Goal: Task Accomplishment & Management: Use online tool/utility

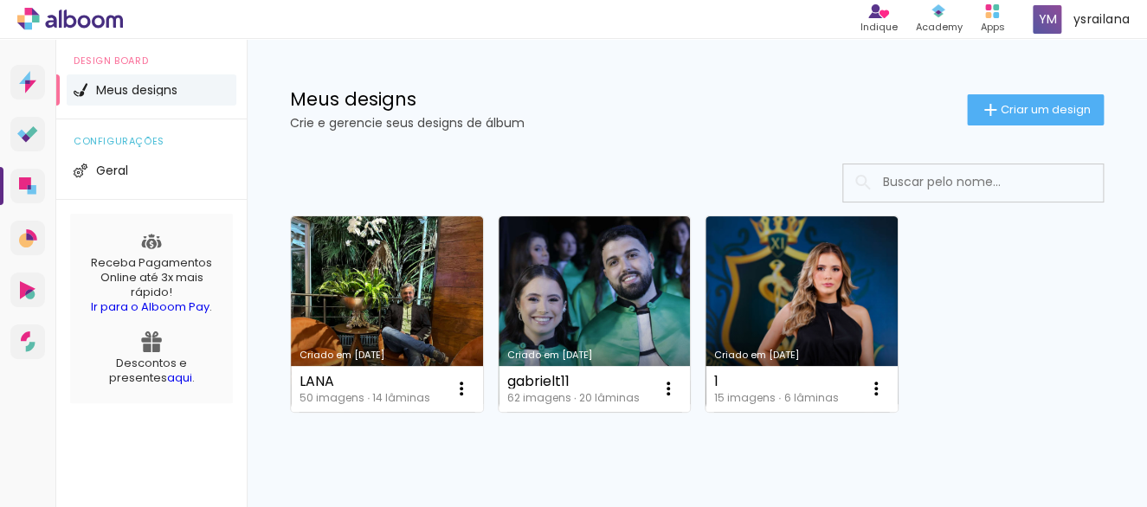
scroll to position [171, 0]
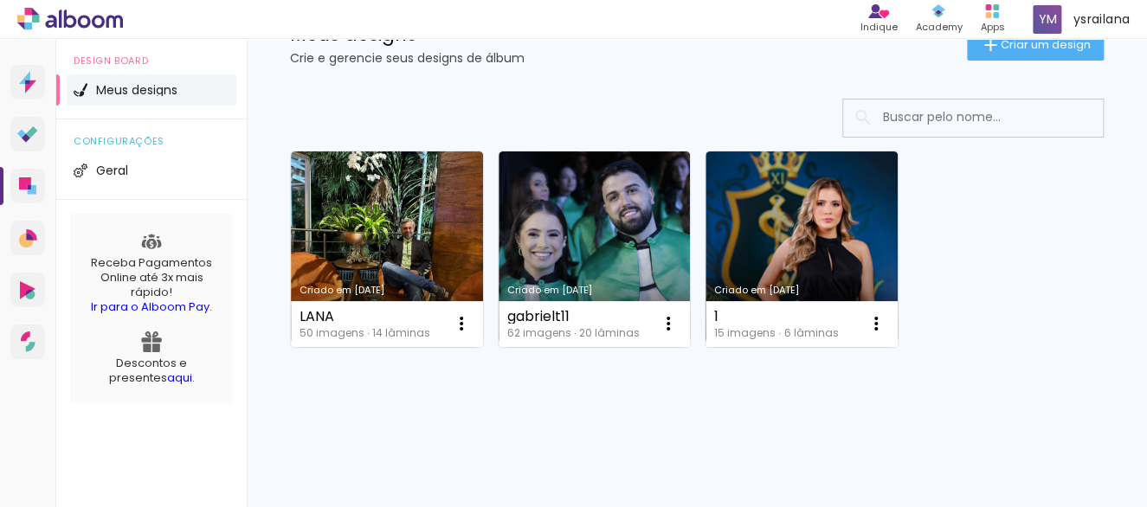
click at [738, 197] on link "Criado em [DATE]" at bounding box center [802, 250] width 192 height 196
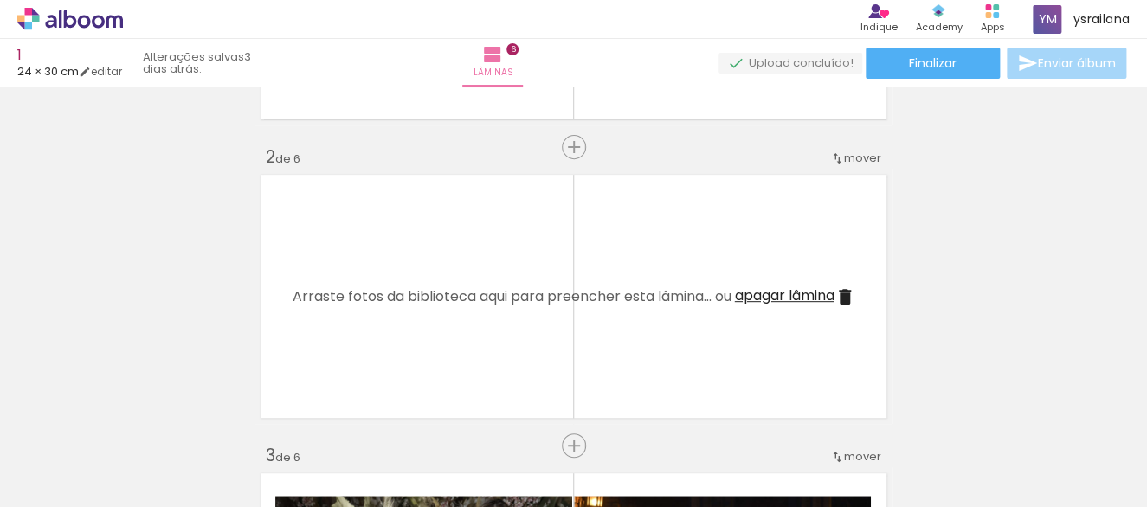
scroll to position [269, 0]
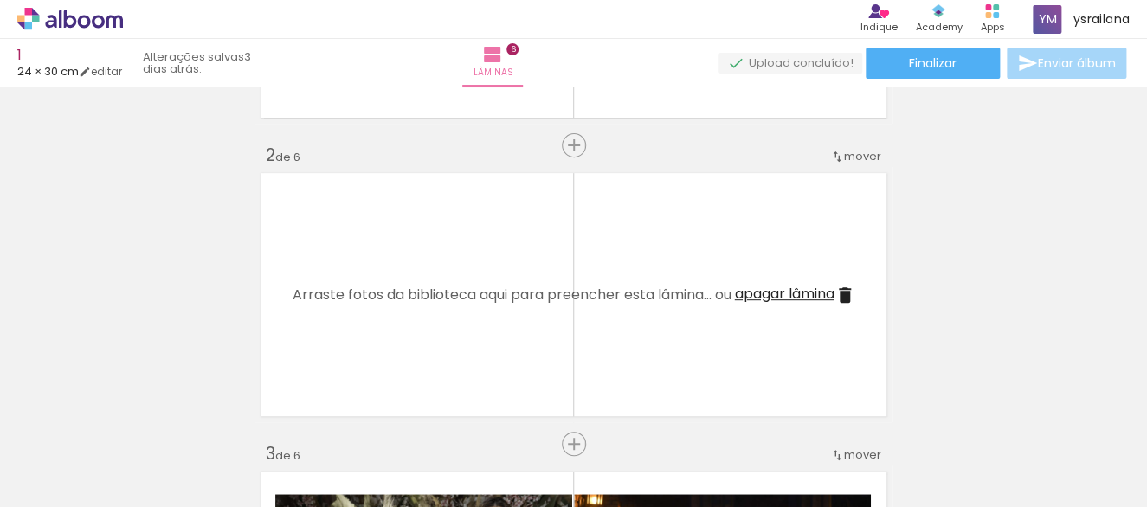
click at [754, 292] on span "apagar lâmina" at bounding box center [785, 294] width 100 height 20
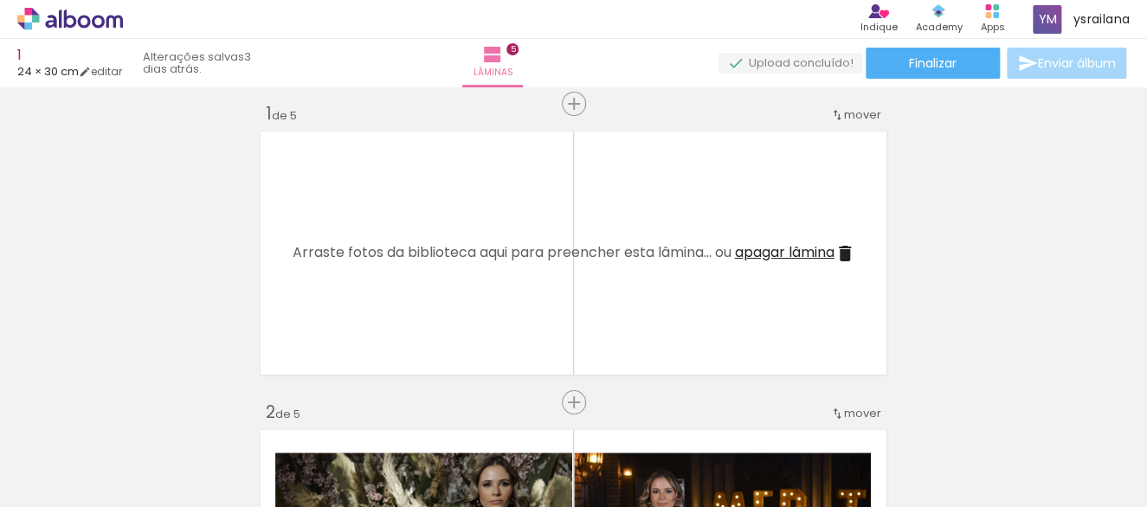
scroll to position [0, 0]
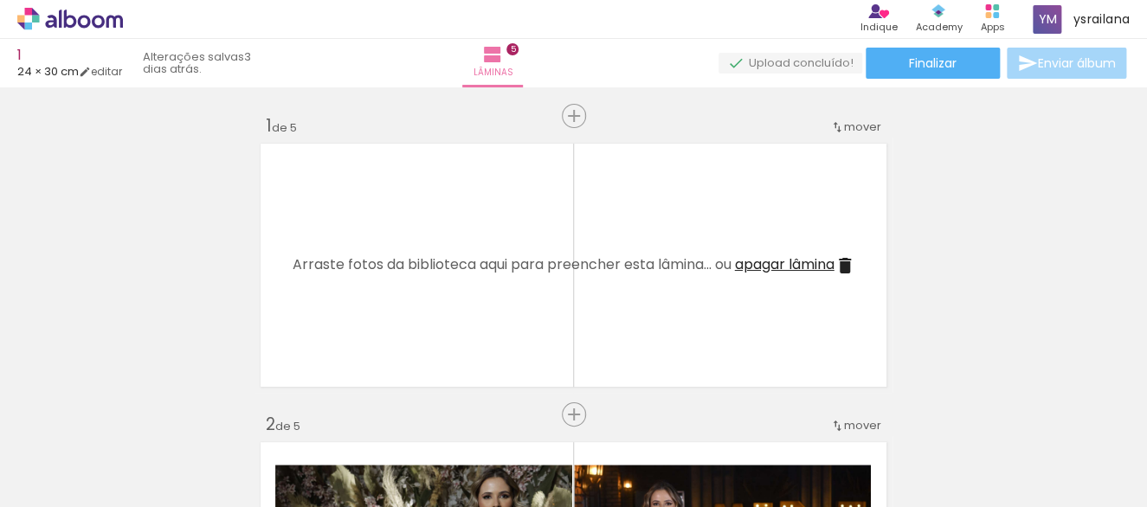
click at [760, 261] on span "apagar lâmina" at bounding box center [785, 265] width 100 height 20
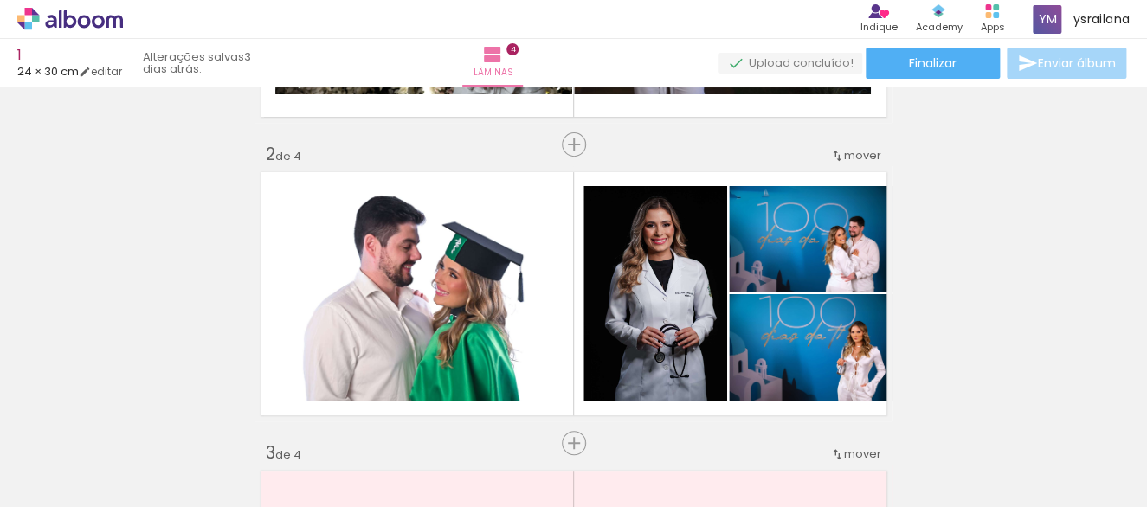
scroll to position [307, 0]
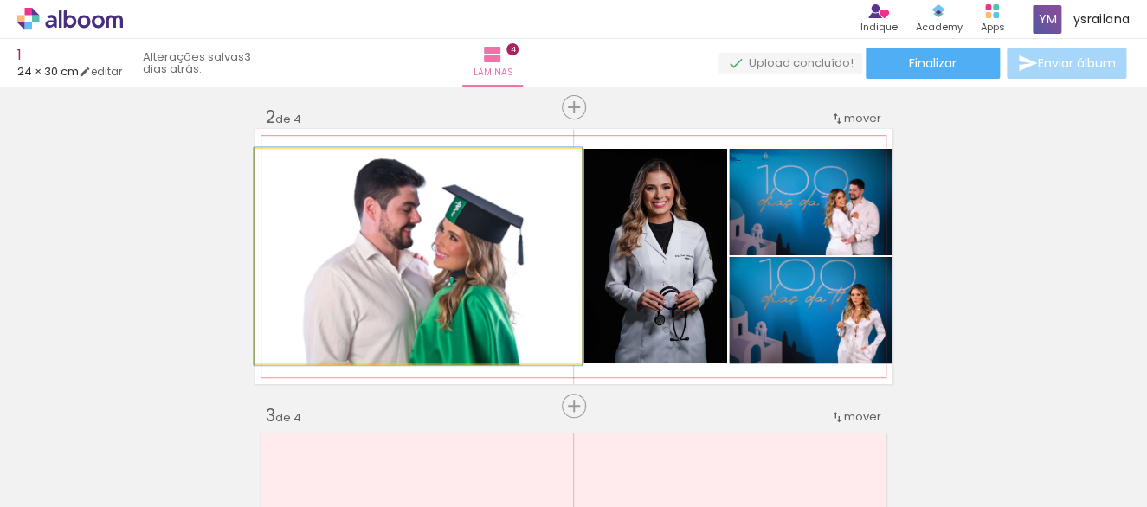
click at [330, 286] on quentale-photo at bounding box center [418, 256] width 327 height 215
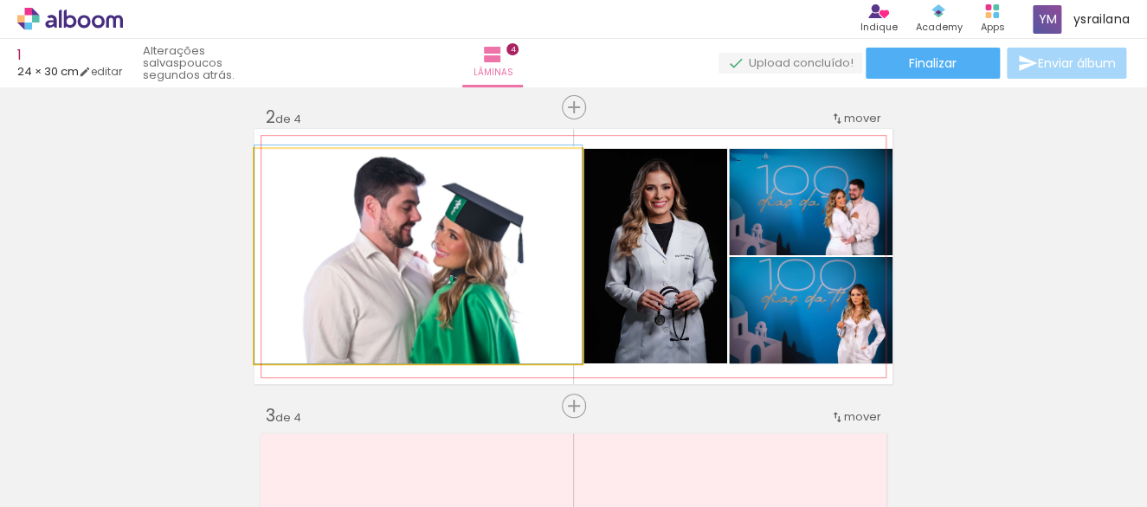
drag, startPoint x: 330, startPoint y: 286, endPoint x: 351, endPoint y: 264, distance: 30.6
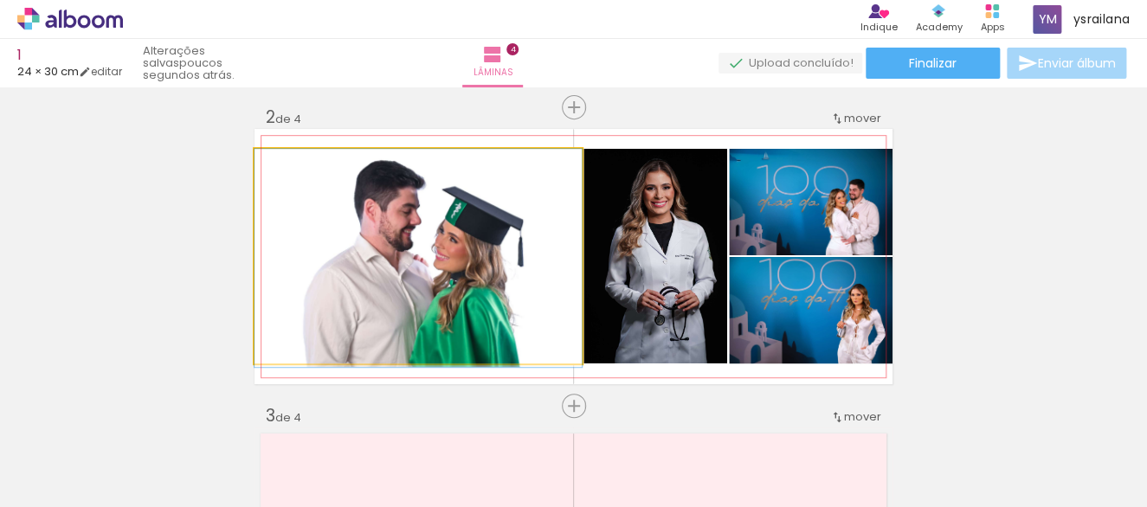
drag, startPoint x: 422, startPoint y: 261, endPoint x: 377, endPoint y: 276, distance: 47.4
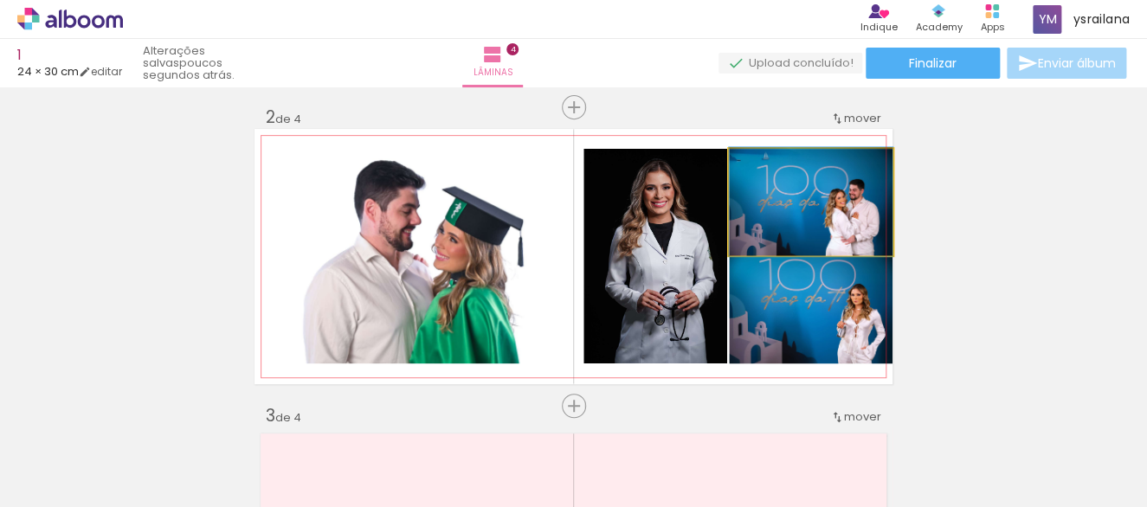
click at [761, 213] on quentale-photo at bounding box center [811, 202] width 164 height 106
click at [780, 209] on quentale-photo at bounding box center [811, 202] width 164 height 106
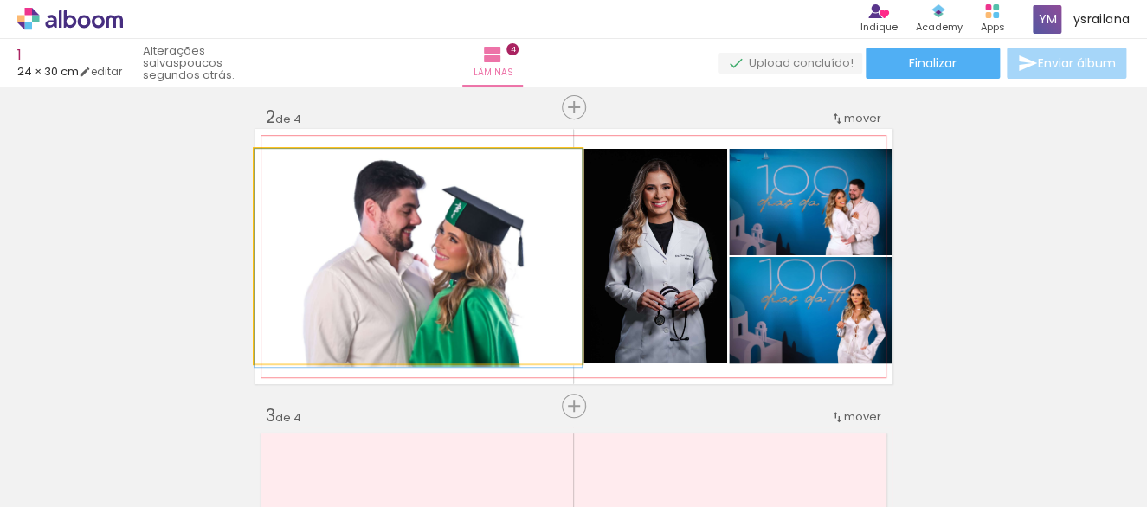
click at [351, 250] on quentale-photo at bounding box center [418, 256] width 327 height 215
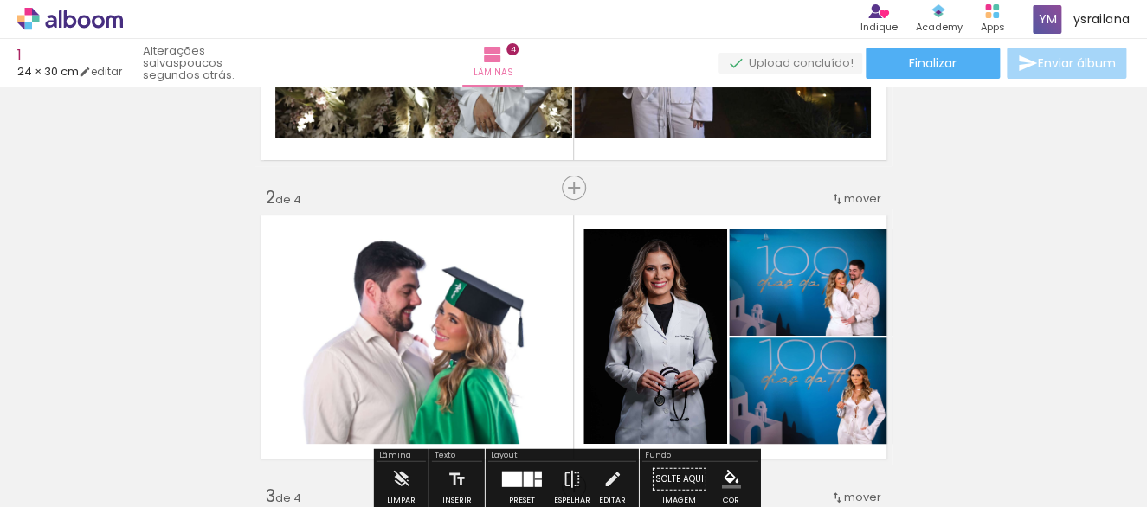
scroll to position [191, 0]
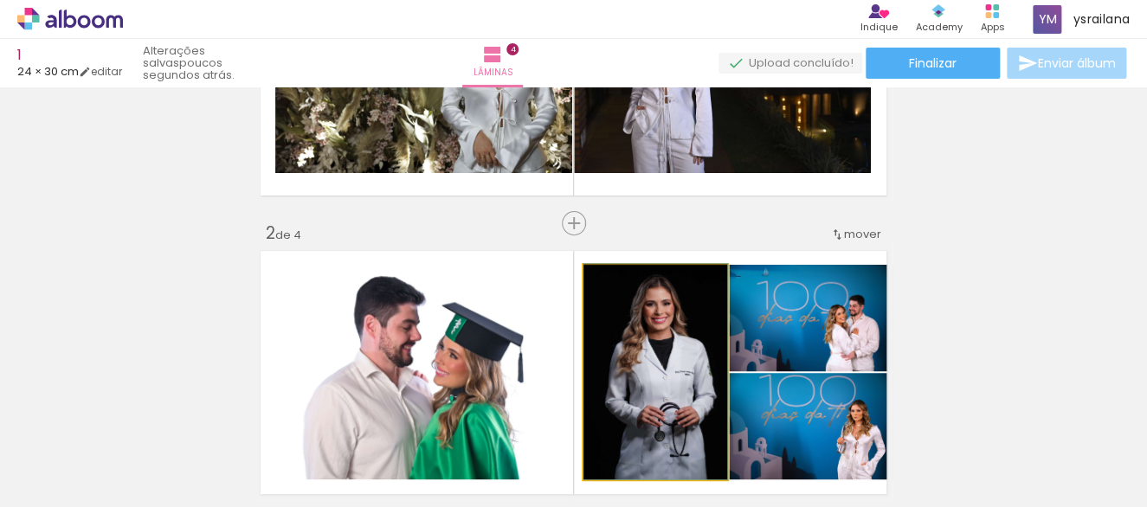
click at [713, 341] on quentale-photo at bounding box center [656, 372] width 144 height 215
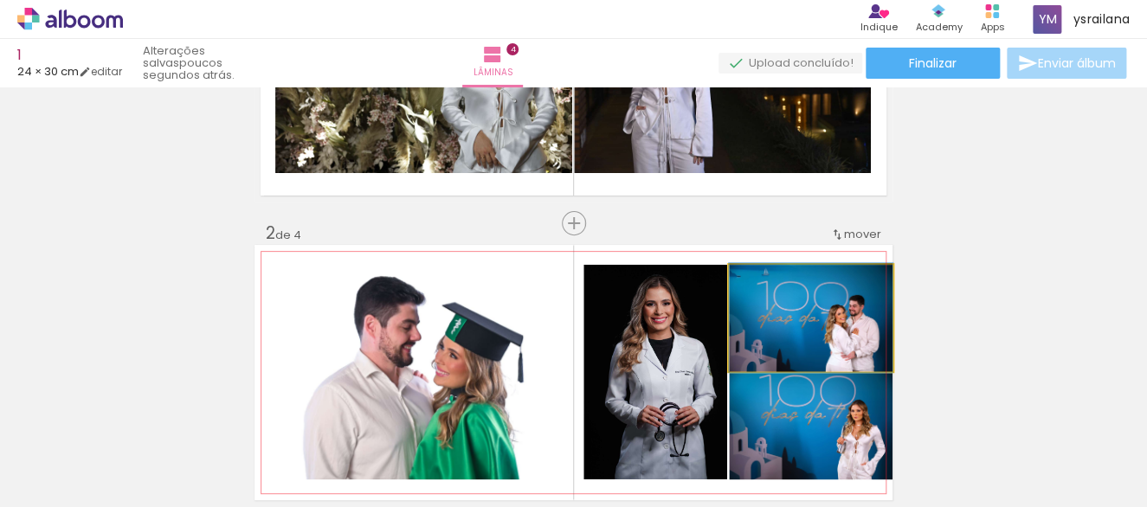
click at [745, 327] on quentale-photo at bounding box center [811, 318] width 164 height 106
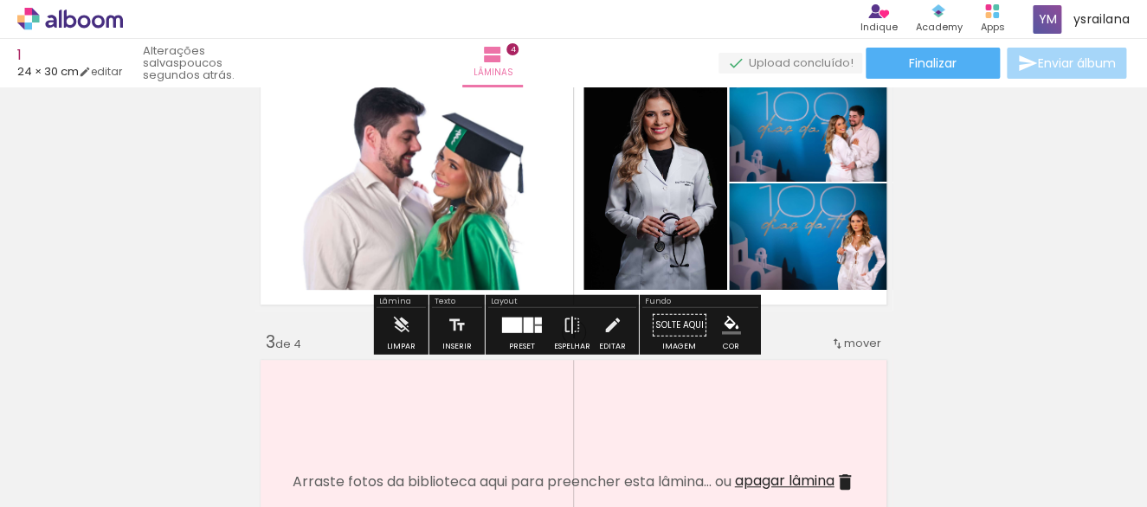
scroll to position [384, 0]
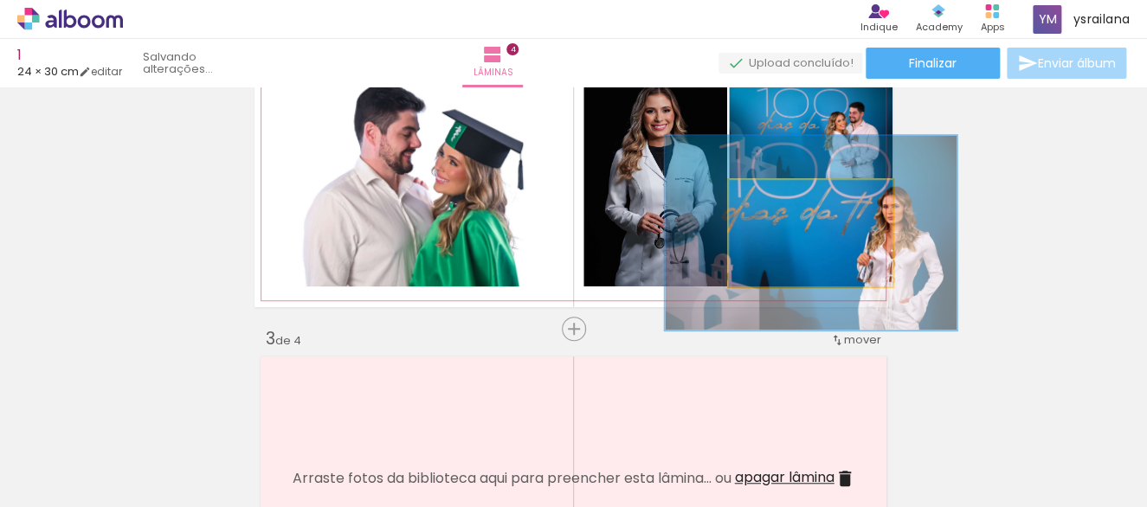
click at [815, 207] on div at bounding box center [804, 198] width 68 height 28
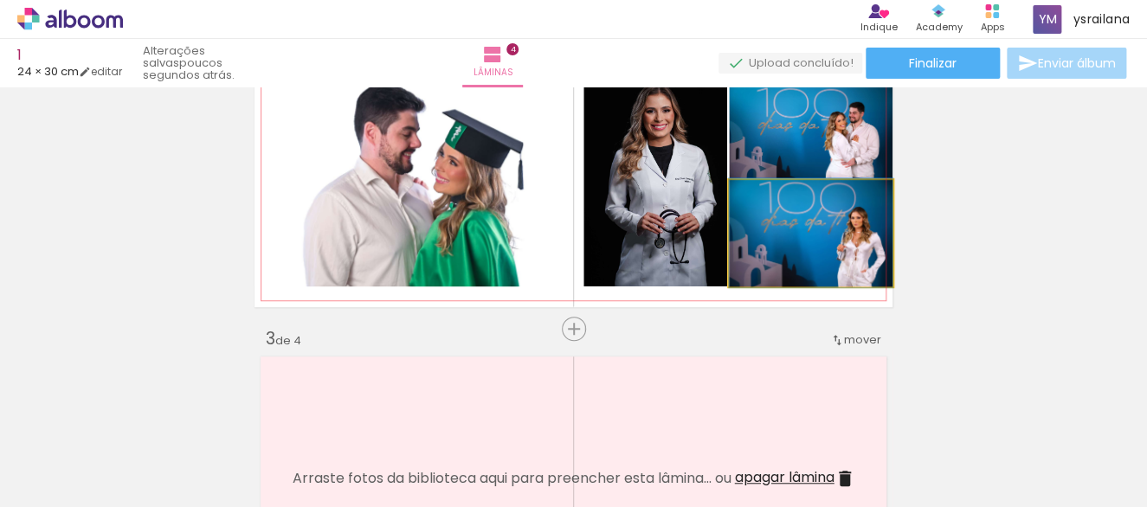
drag, startPoint x: 812, startPoint y: 199, endPoint x: 736, endPoint y: 221, distance: 79.2
type paper-slider "100"
click at [736, 184] on div "P&B Largura Cor" at bounding box center [815, 184] width 164 height 0
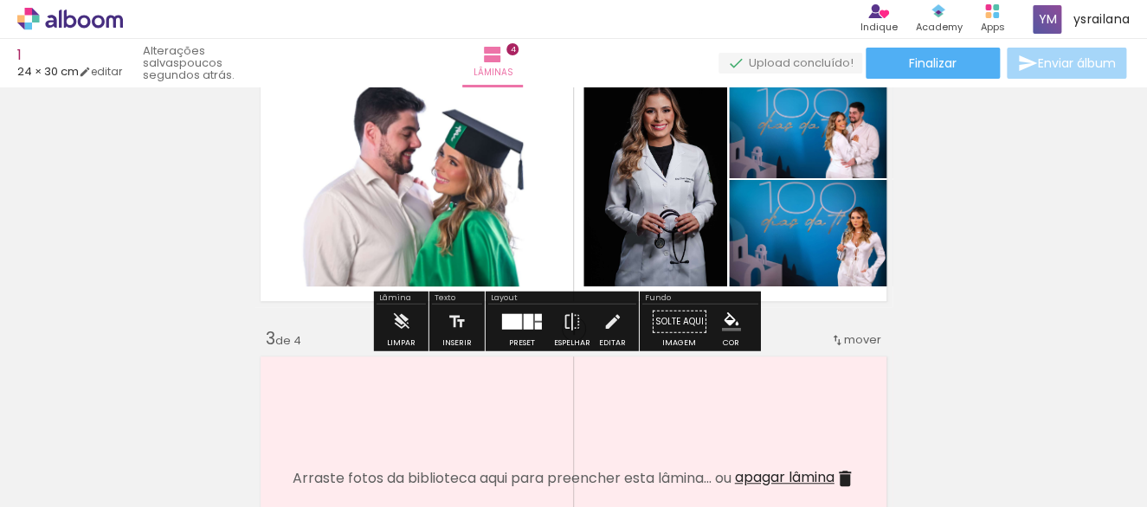
click at [960, 229] on div "Inserir lâmina 1 de 4 Inserir lâmina 2 de 4 Inserir lâmina 3 de 4 Inserir lâmin…" at bounding box center [573, 456] width 1147 height 1494
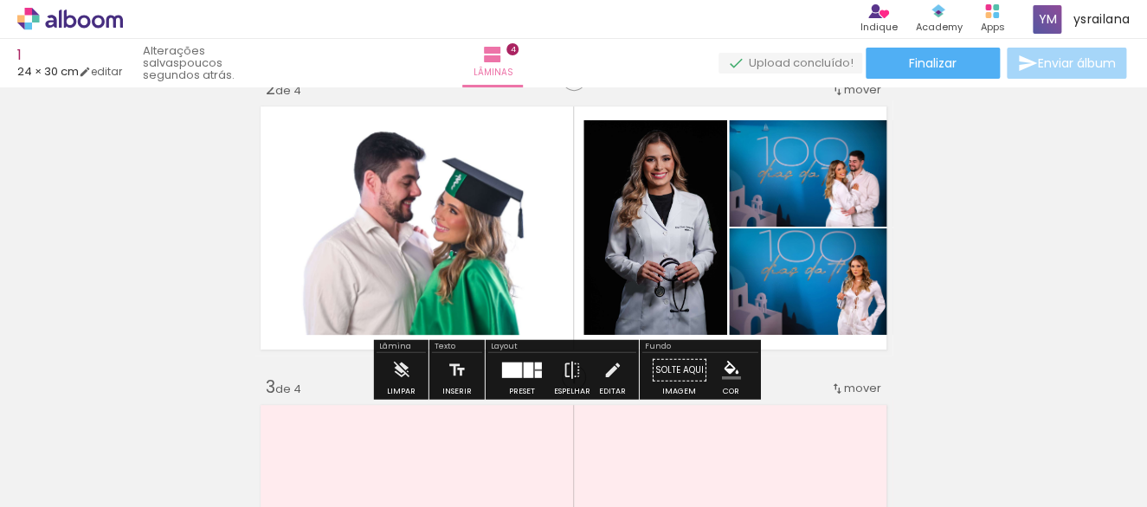
scroll to position [346, 0]
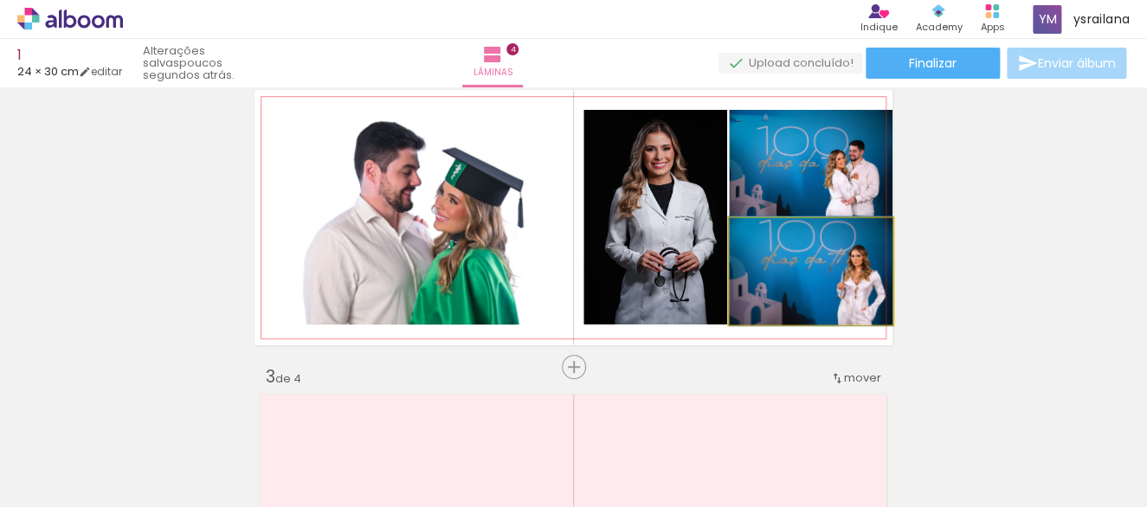
click at [827, 278] on quentale-photo at bounding box center [811, 271] width 164 height 106
drag, startPoint x: 827, startPoint y: 282, endPoint x: 766, endPoint y: 279, distance: 60.7
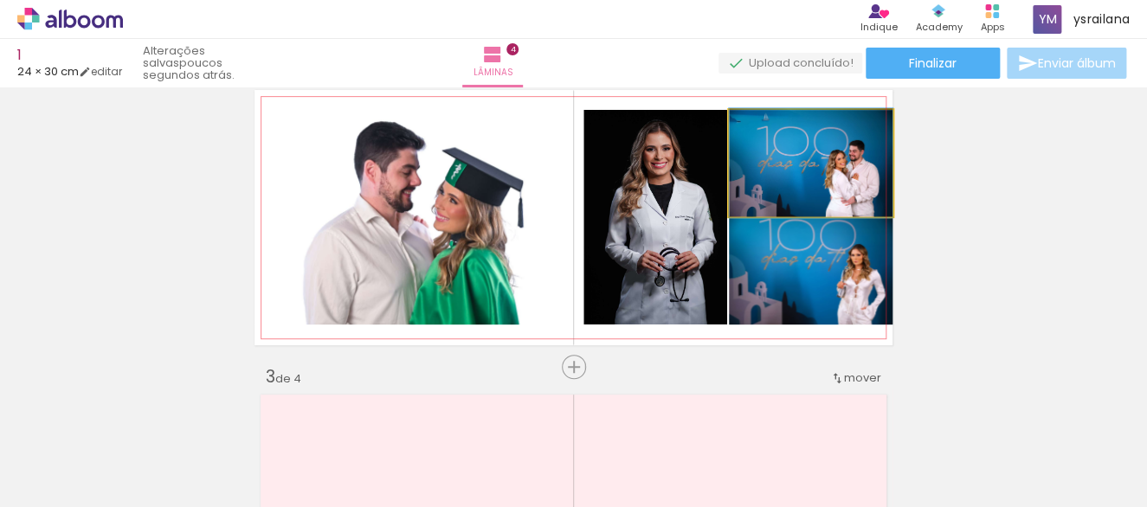
click at [810, 170] on quentale-photo at bounding box center [811, 163] width 164 height 106
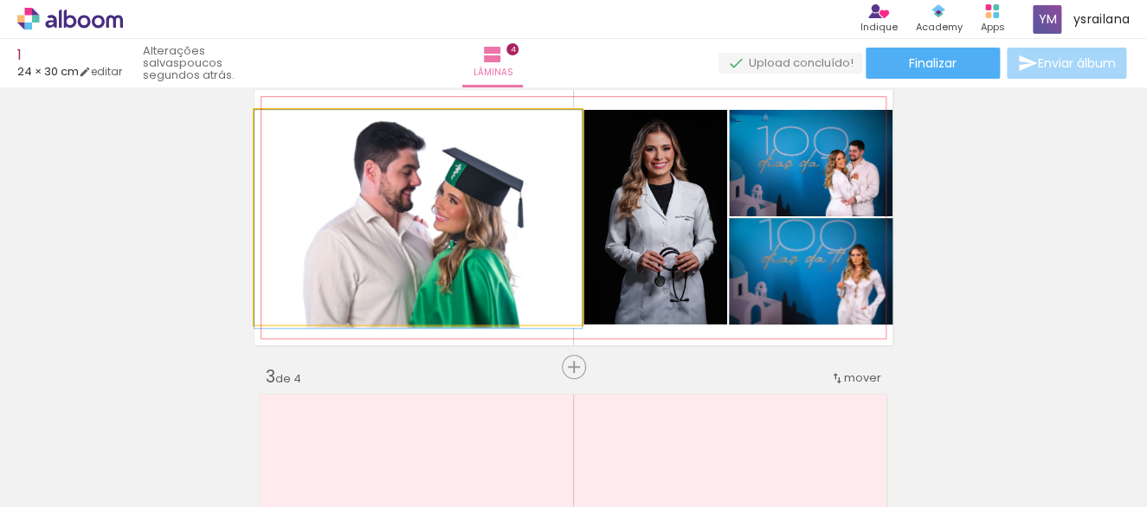
click at [497, 171] on quentale-photo at bounding box center [418, 217] width 327 height 215
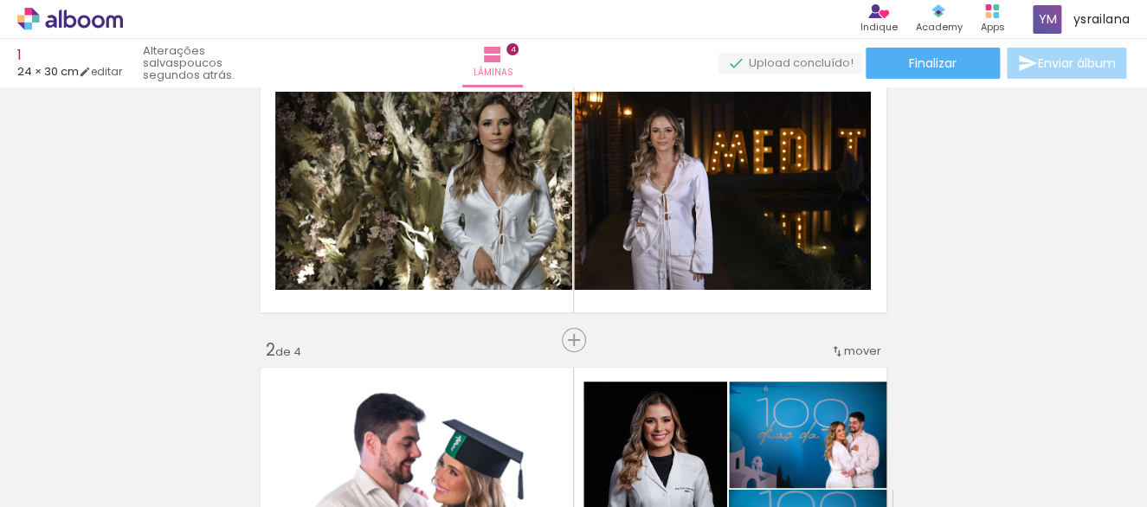
scroll to position [0, 0]
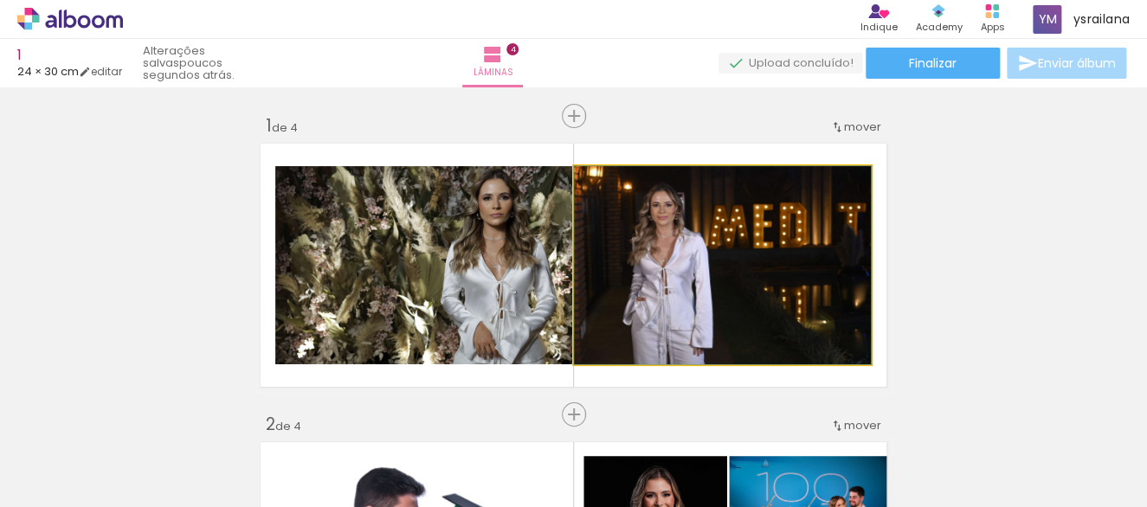
click at [597, 235] on quentale-photo at bounding box center [722, 265] width 297 height 198
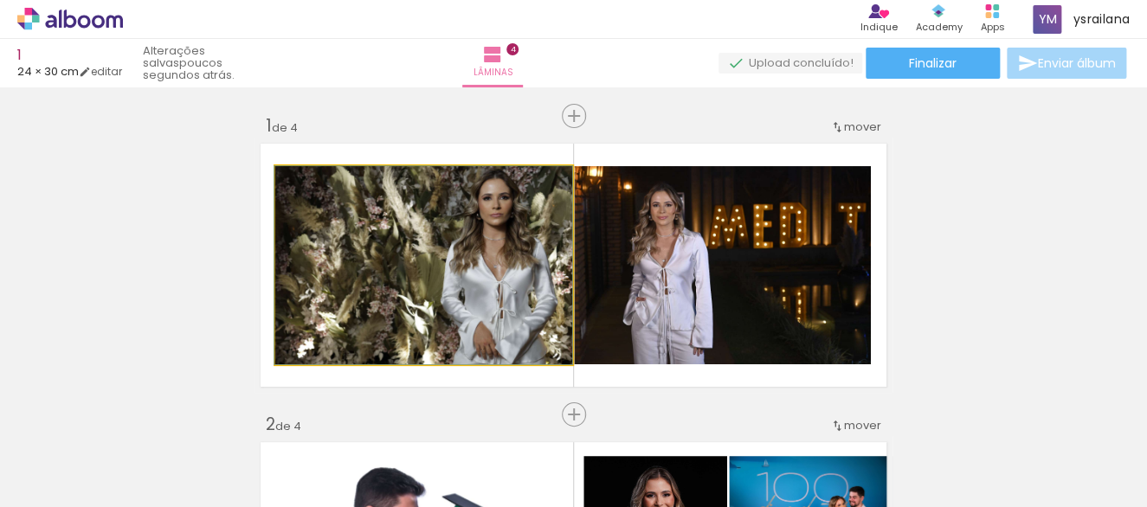
click at [474, 292] on quentale-photo at bounding box center [423, 265] width 297 height 198
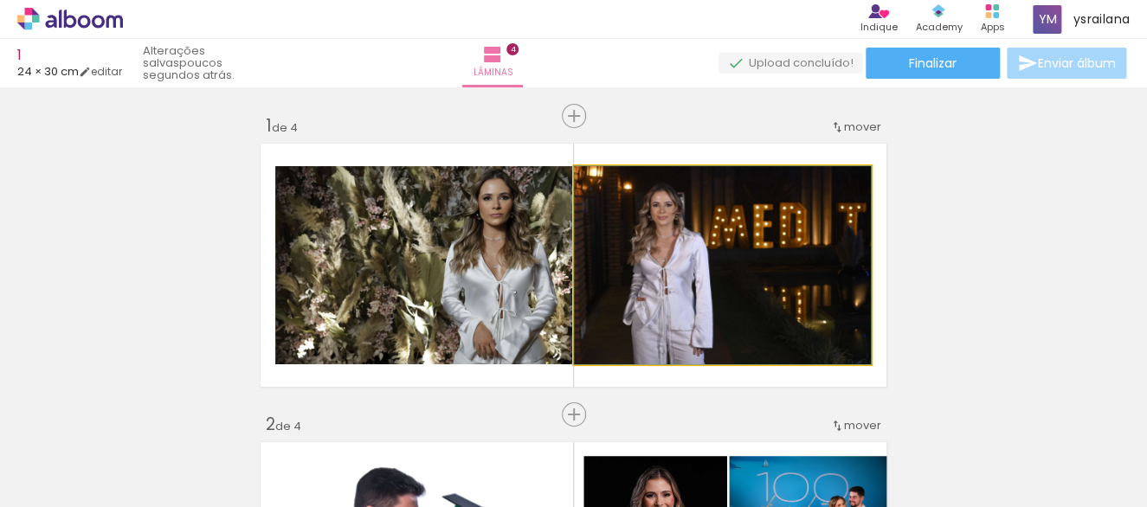
click at [616, 270] on quentale-photo at bounding box center [722, 265] width 297 height 198
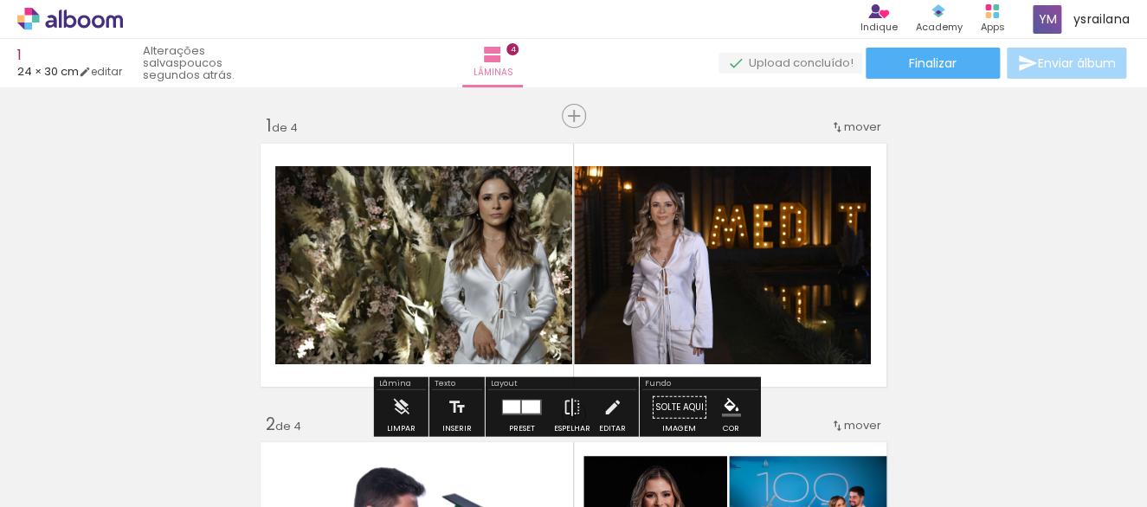
click at [616, 270] on quentale-photo at bounding box center [722, 265] width 297 height 198
click at [695, 163] on quentale-layouter at bounding box center [574, 265] width 638 height 255
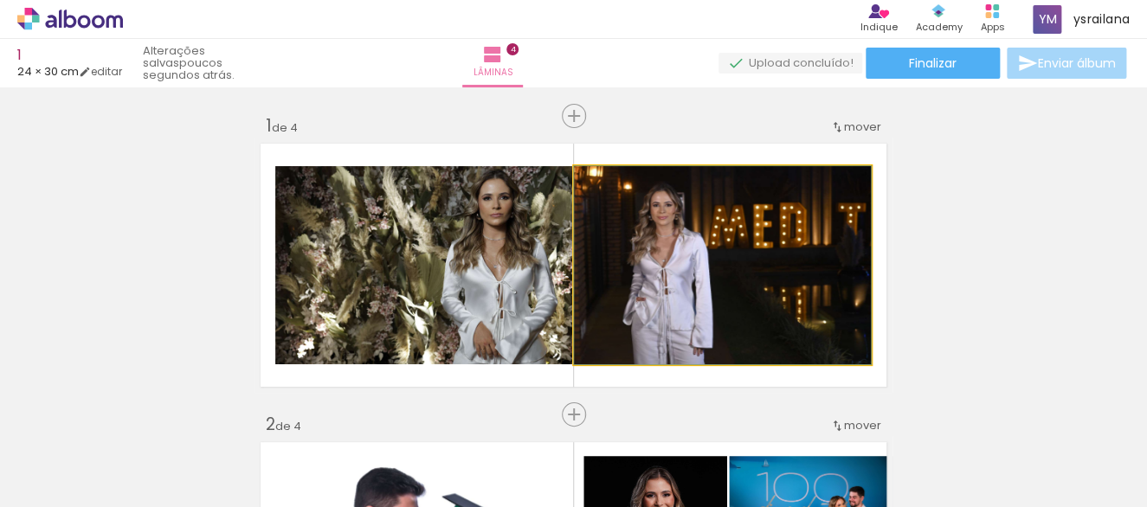
click at [706, 221] on quentale-photo at bounding box center [722, 265] width 297 height 198
